Goal: Entertainment & Leisure: Browse casually

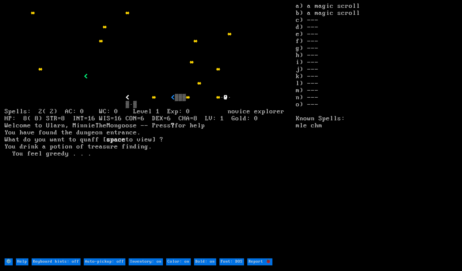
type off "Auto-pickup: on"
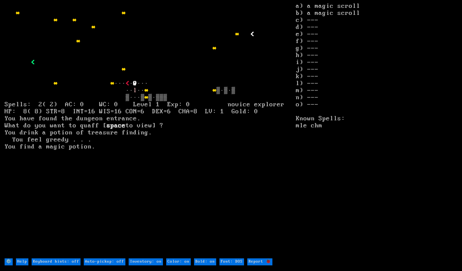
type off "Auto-pickup: on"
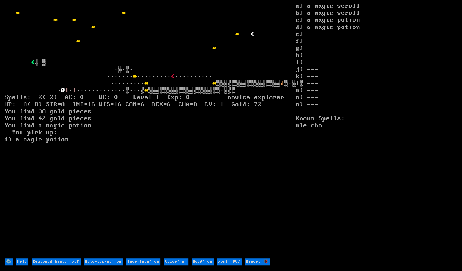
click at [340, 177] on stats "a) a magic scroll b) a magic scroll c) a magic potion d) a magic potion e) --- …" at bounding box center [377, 130] width 162 height 255
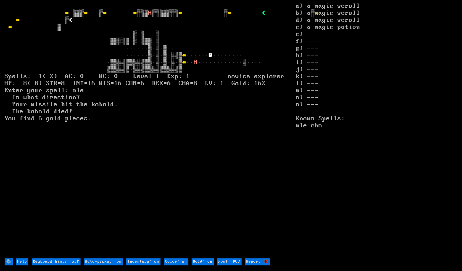
click at [342, 163] on stats "a) a magic scroll b) a magic scroll d) a magic scroll c) a magic potion e) --- …" at bounding box center [377, 130] width 162 height 255
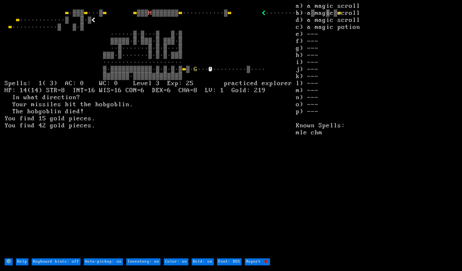
click at [391, 55] on stats "a) a magic scroll b) a magic scroll d) a magic scroll c) a magic potion e) --- …" at bounding box center [377, 130] width 162 height 255
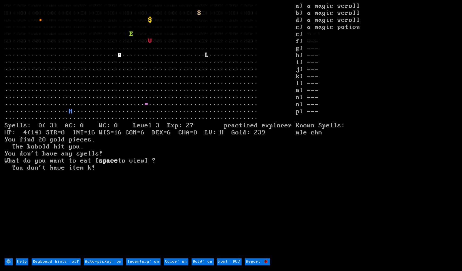
click at [351, 219] on stats "a) a magic scroll b) a magic scroll d) a magic scroll c) a magic potion e) --- …" at bounding box center [377, 130] width 162 height 255
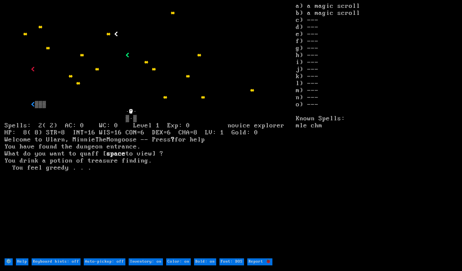
type off "Auto-pickup: on"
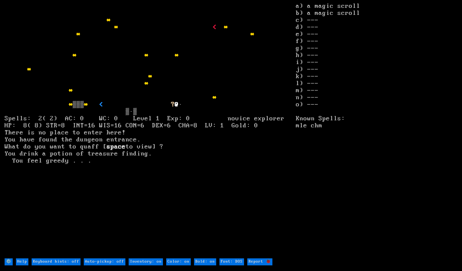
type off "Auto-pickup: on"
